Goal: Task Accomplishment & Management: Use online tool/utility

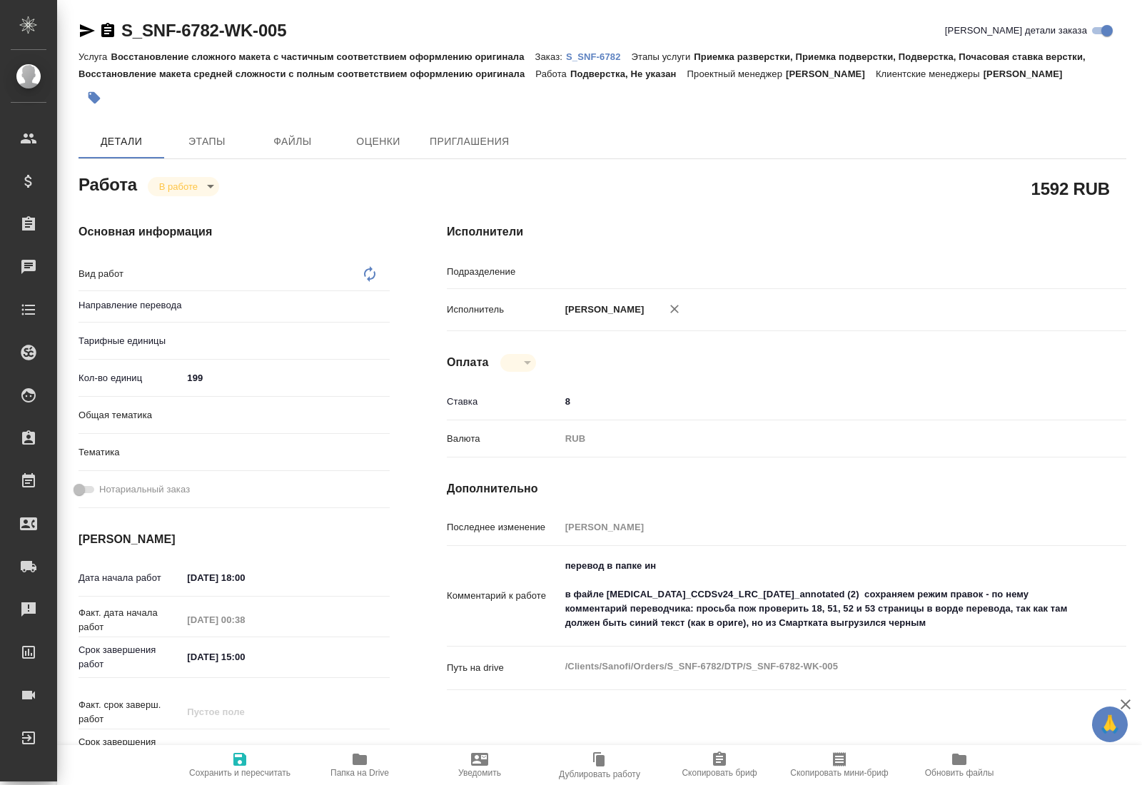
type textarea "x"
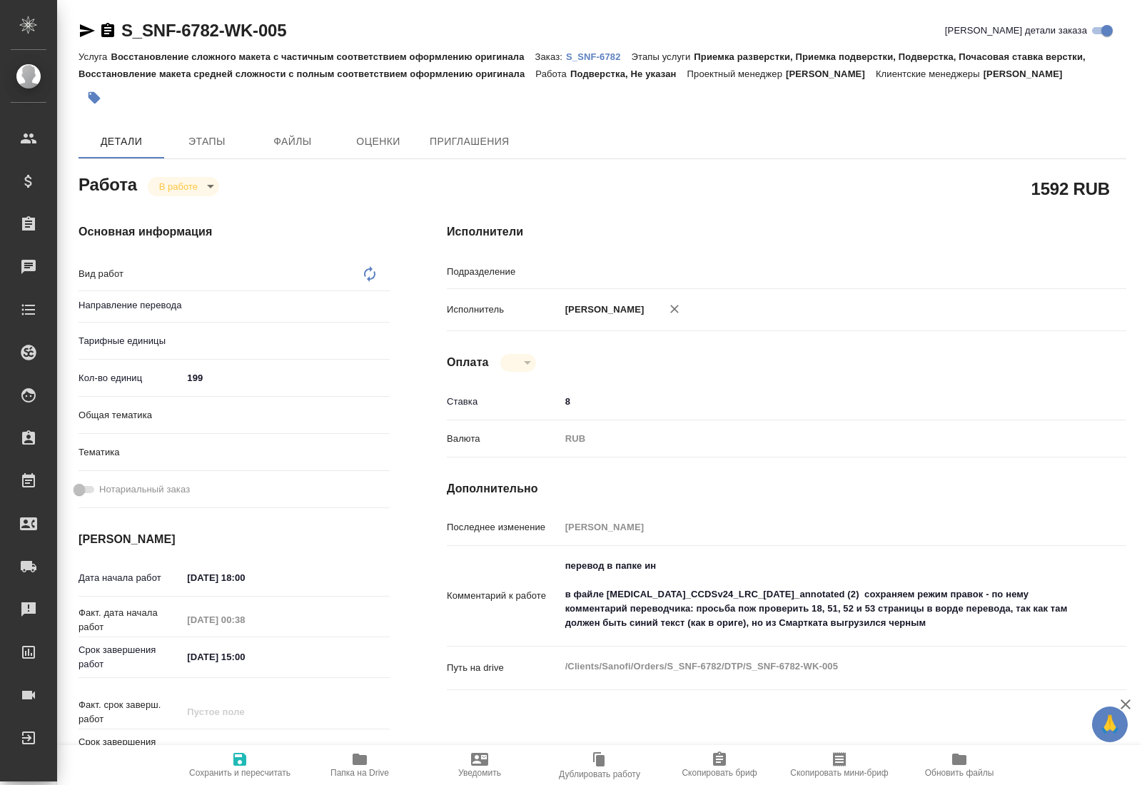
type textarea "x"
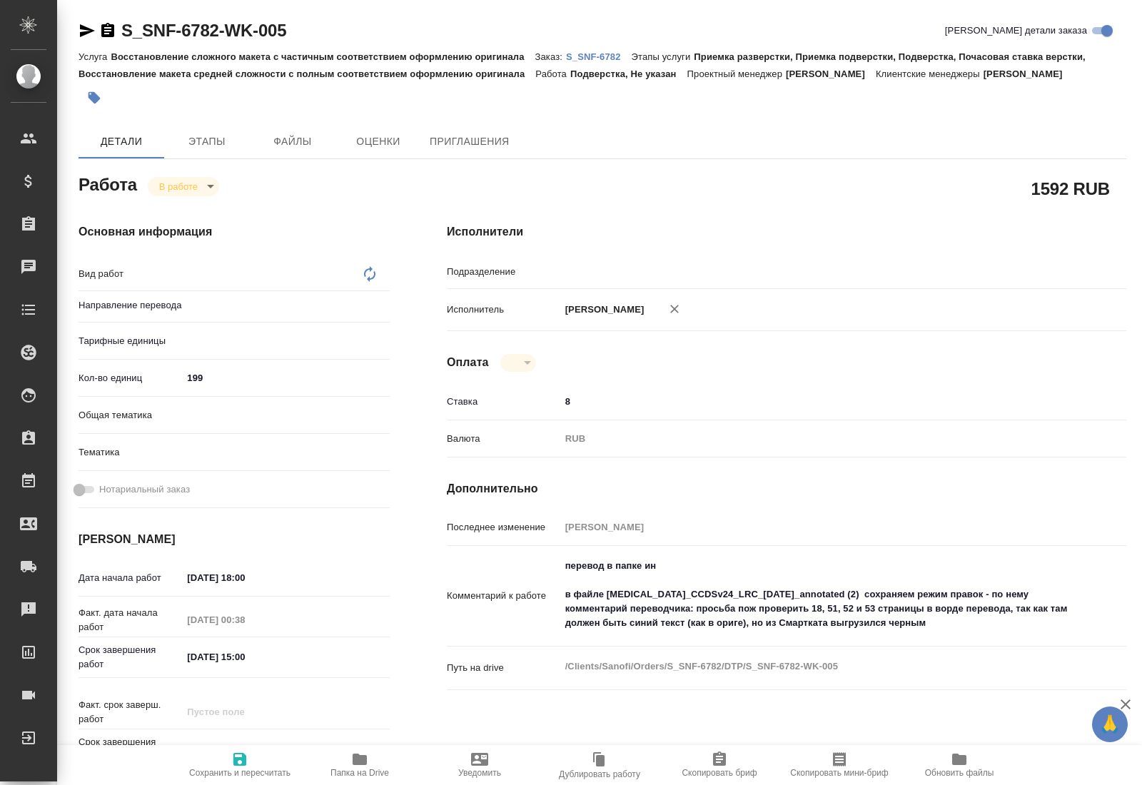
type textarea "x"
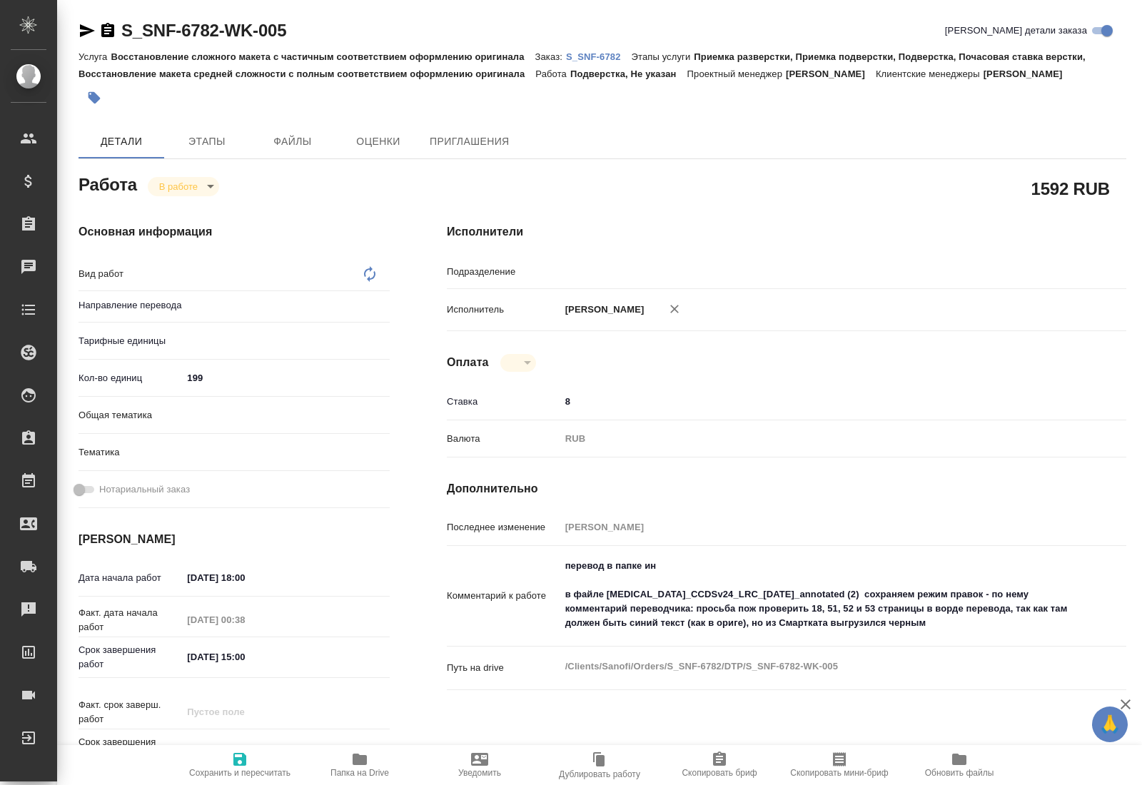
type textarea "x"
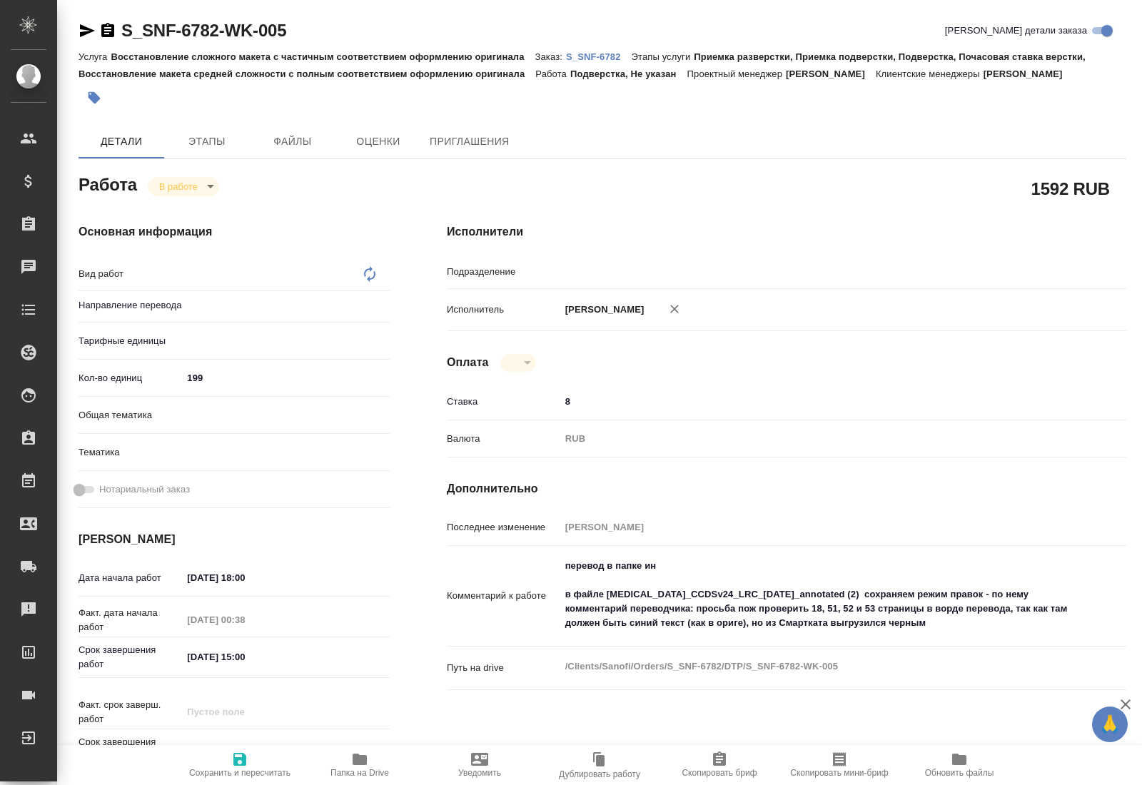
type textarea "x"
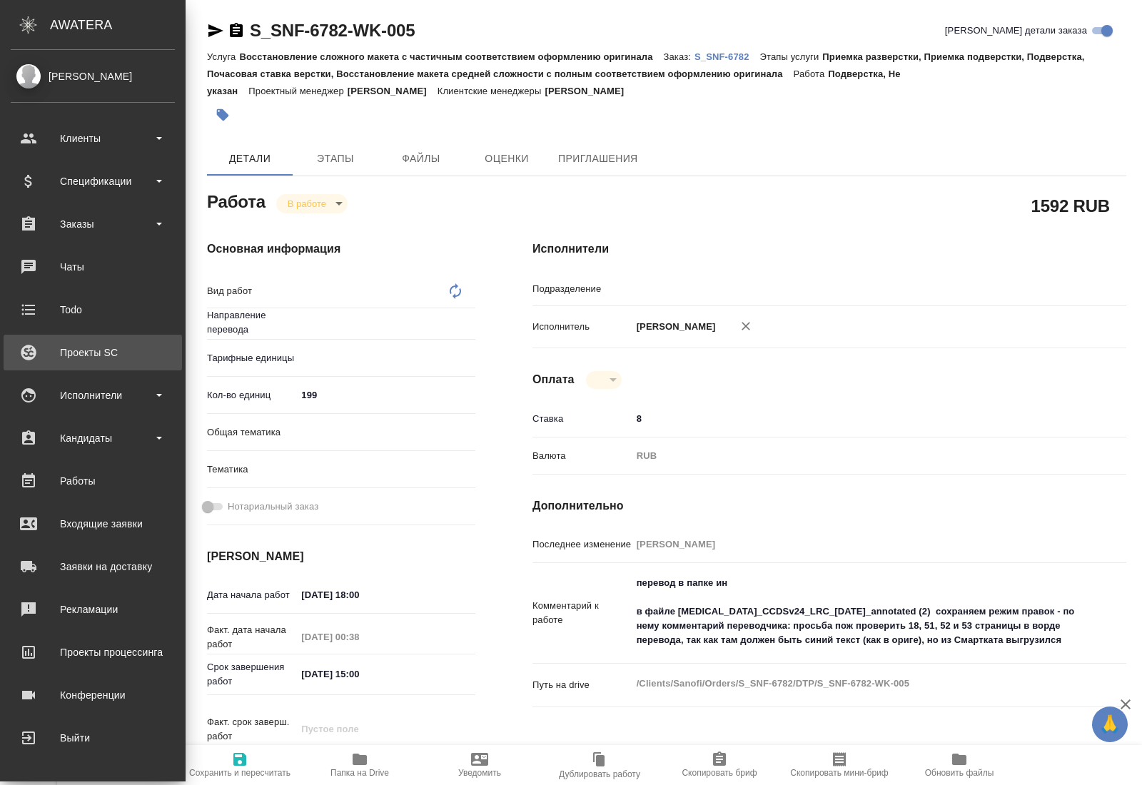
type textarea "x"
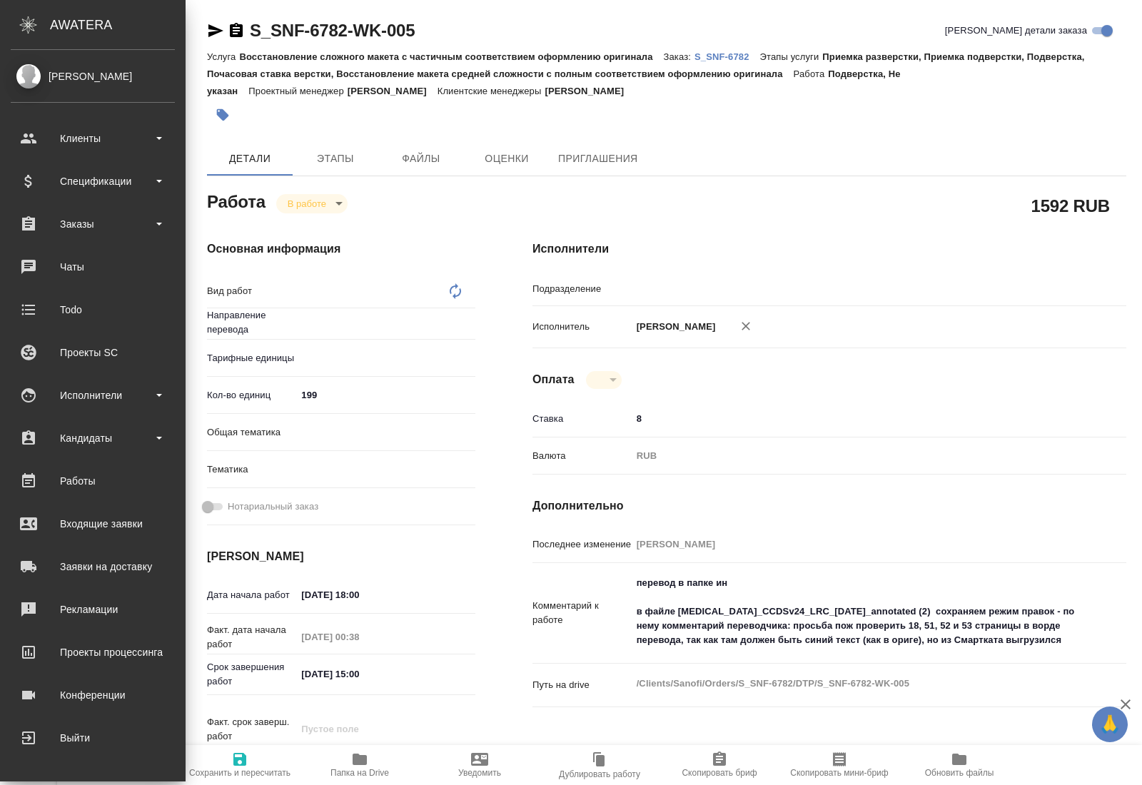
type textarea "x"
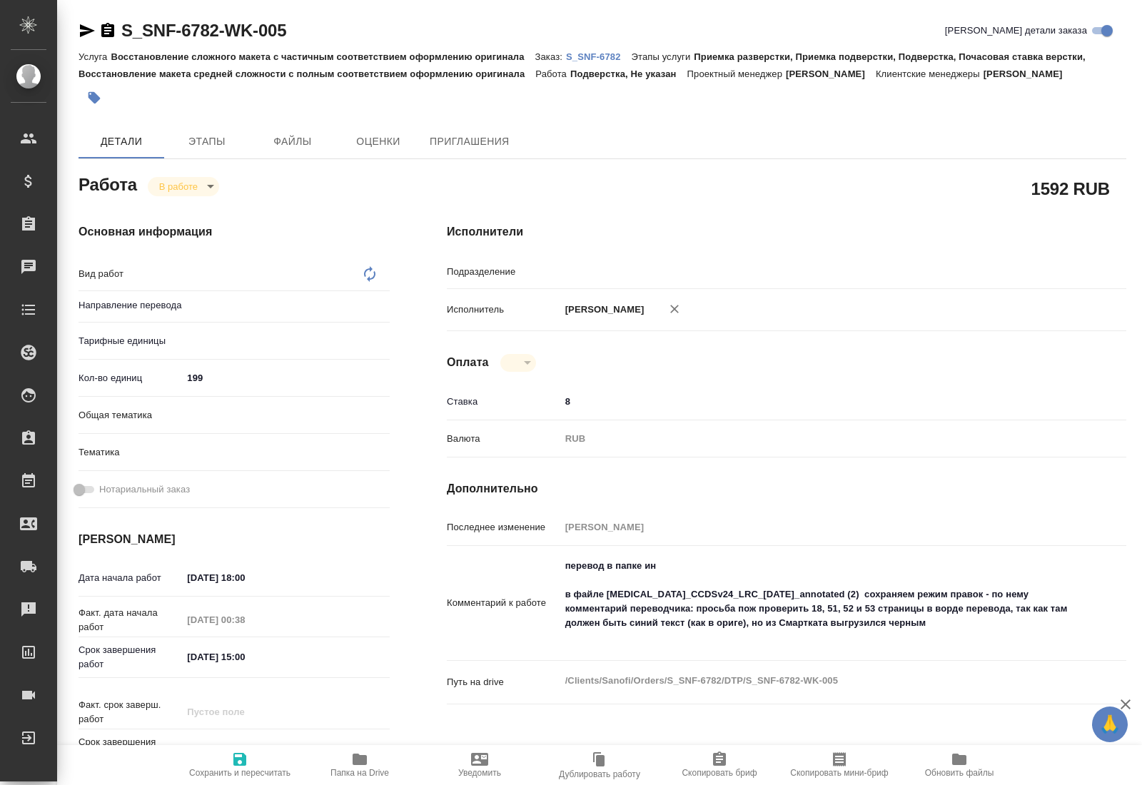
type textarea "x"
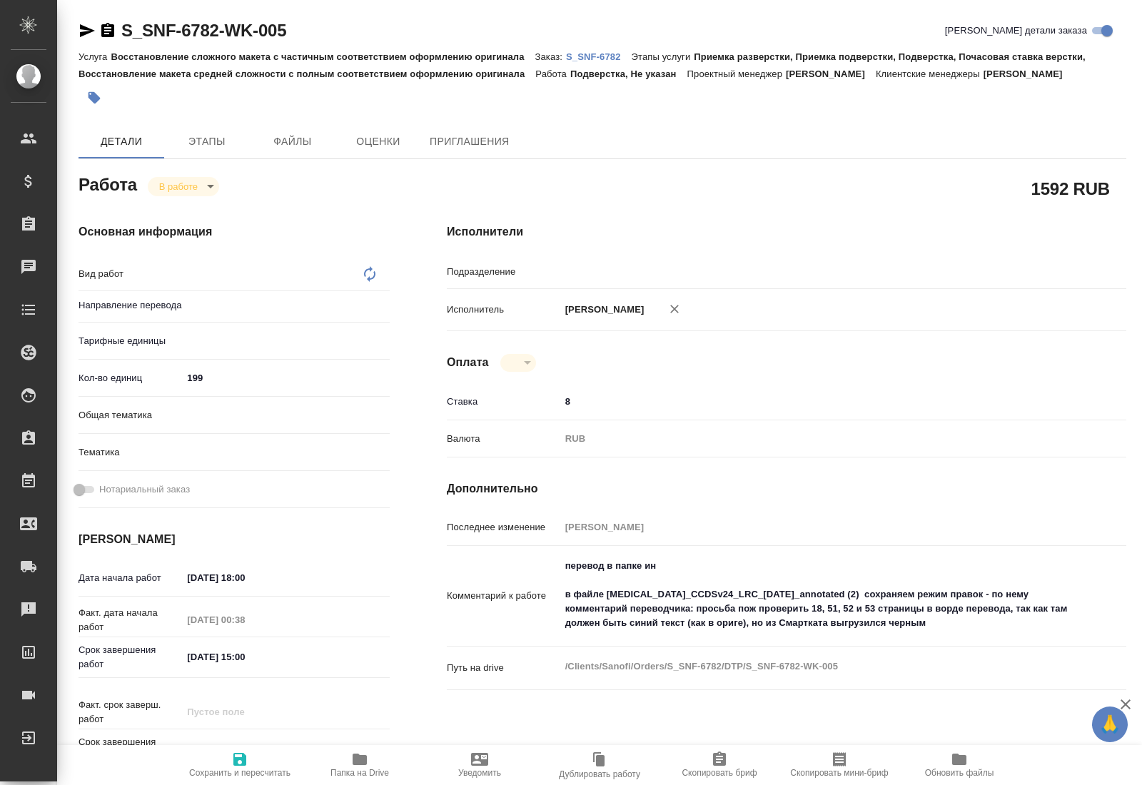
type textarea "x"
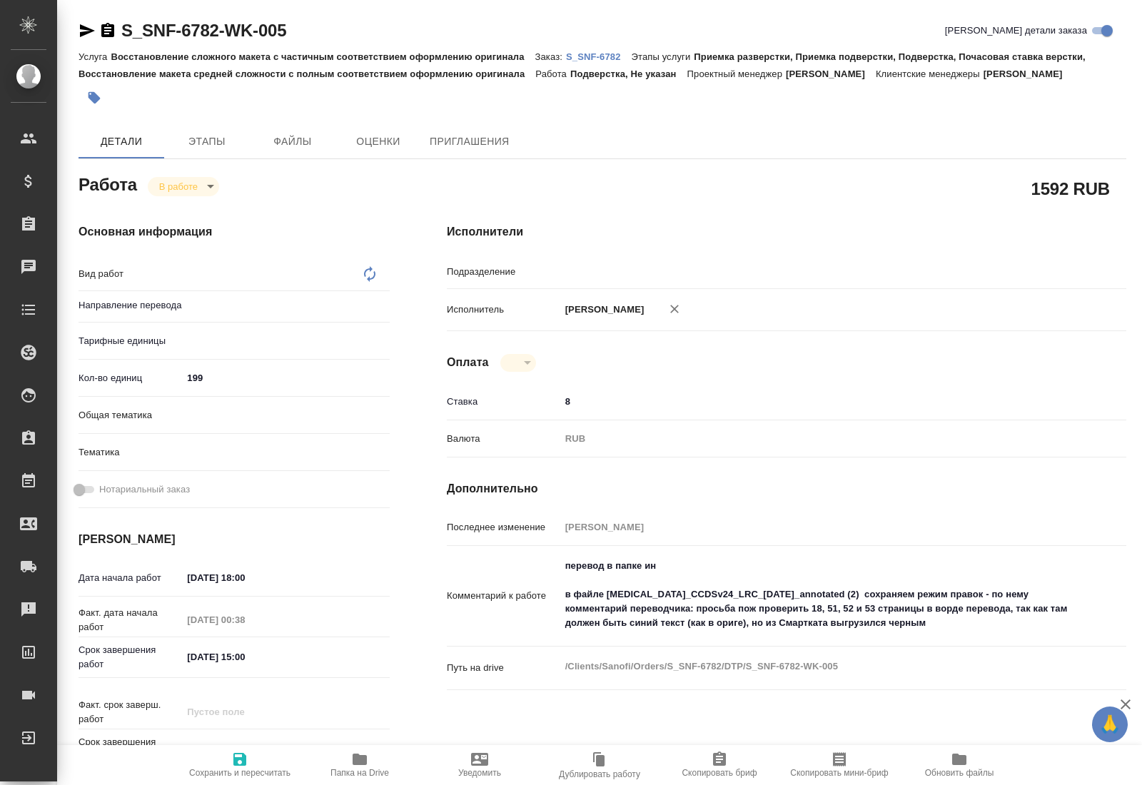
type textarea "x"
type textarea "Подверстка"
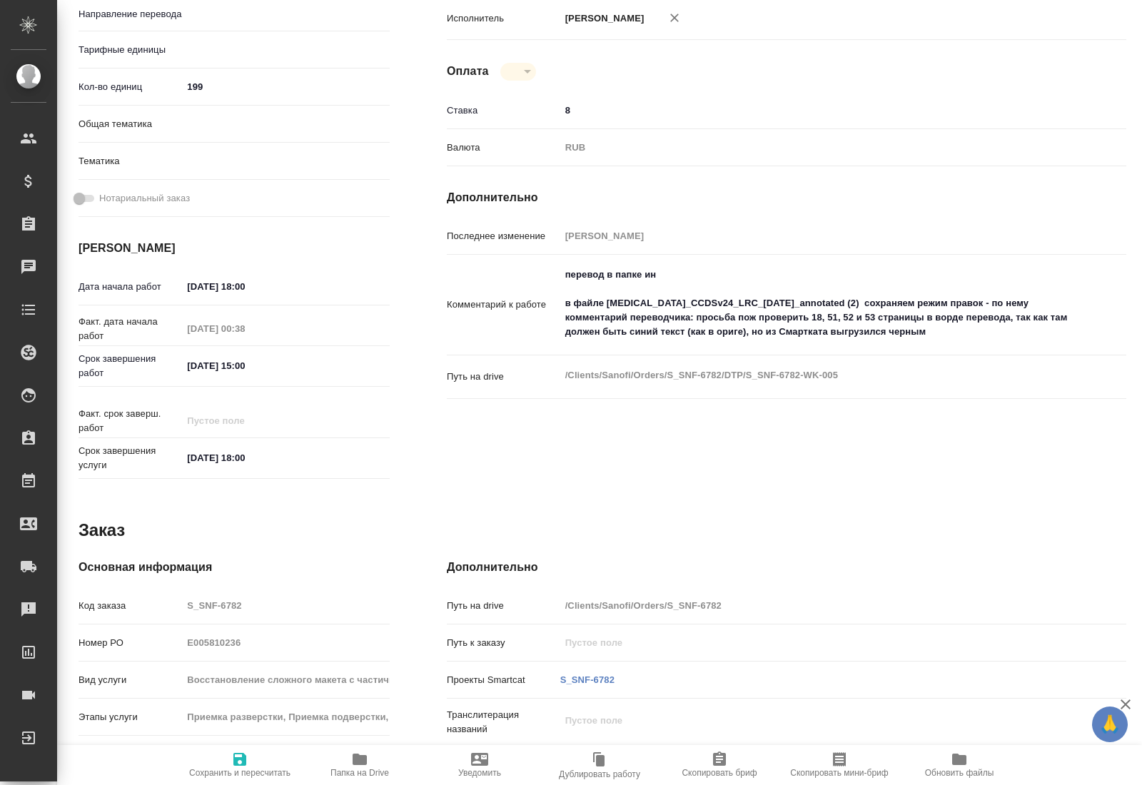
type textarea "x"
type input "Не указан"
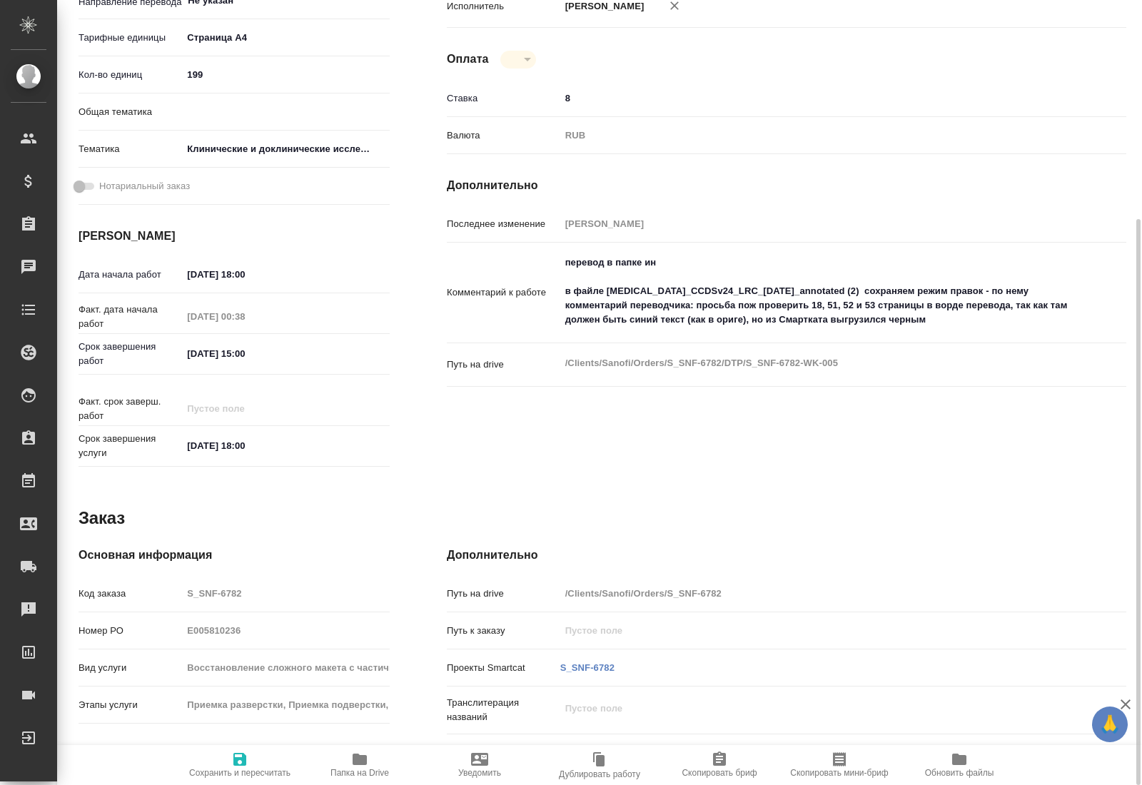
type textarea "x"
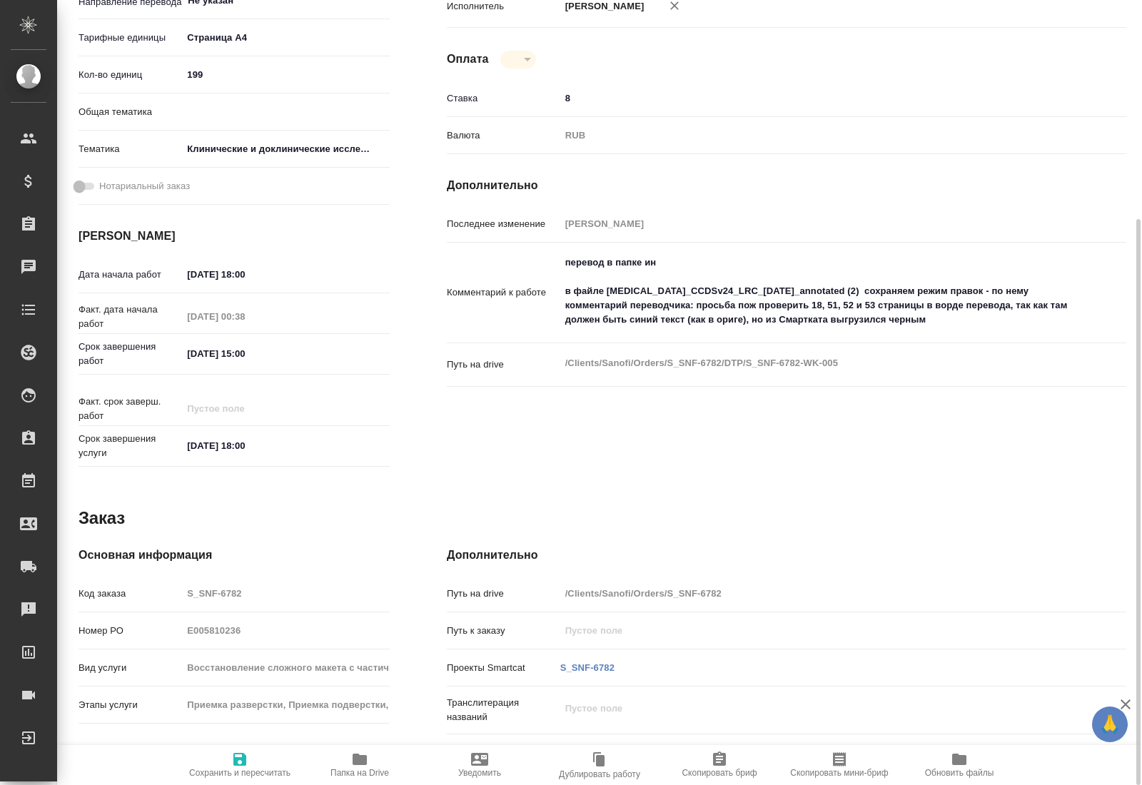
type textarea "x"
type input "DTPspecialists"
click at [361, 764] on icon "button" at bounding box center [360, 759] width 14 height 11
